Goal: Use online tool/utility

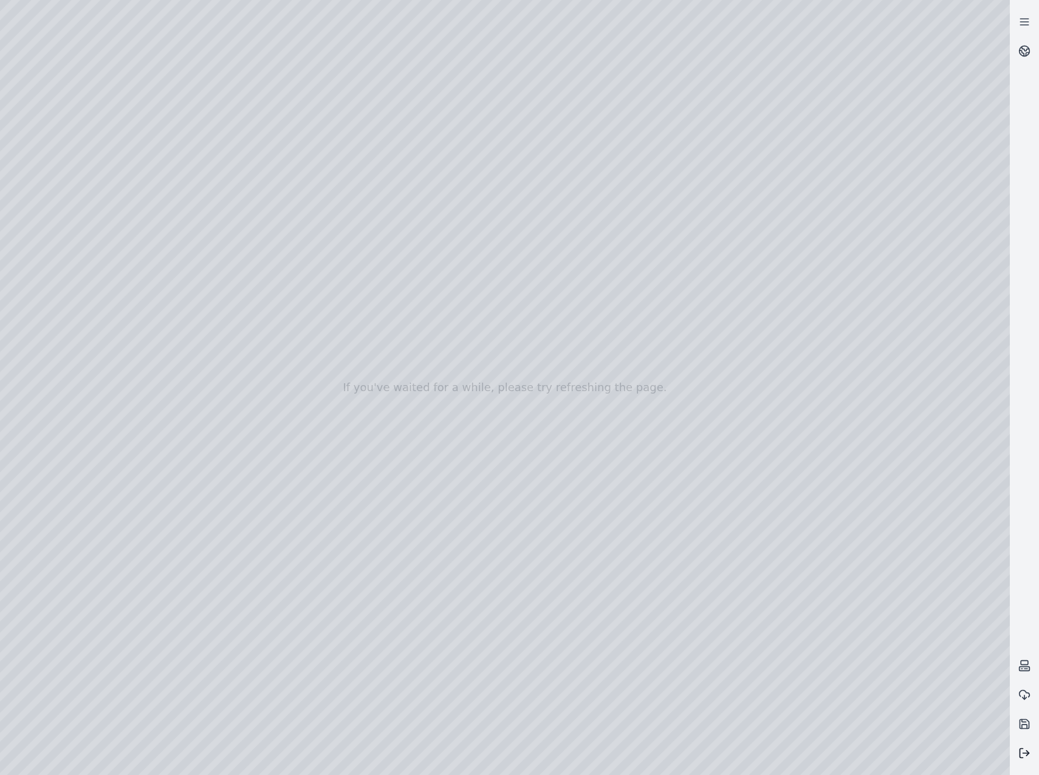
click at [1033, 755] on button at bounding box center [1024, 753] width 29 height 29
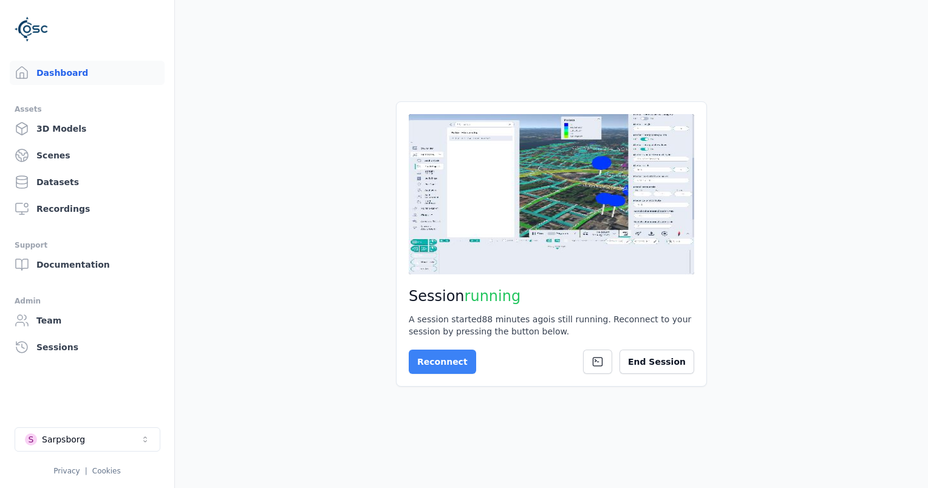
click at [452, 363] on button "Reconnect" at bounding box center [442, 362] width 67 height 24
